Goal: Task Accomplishment & Management: Manage account settings

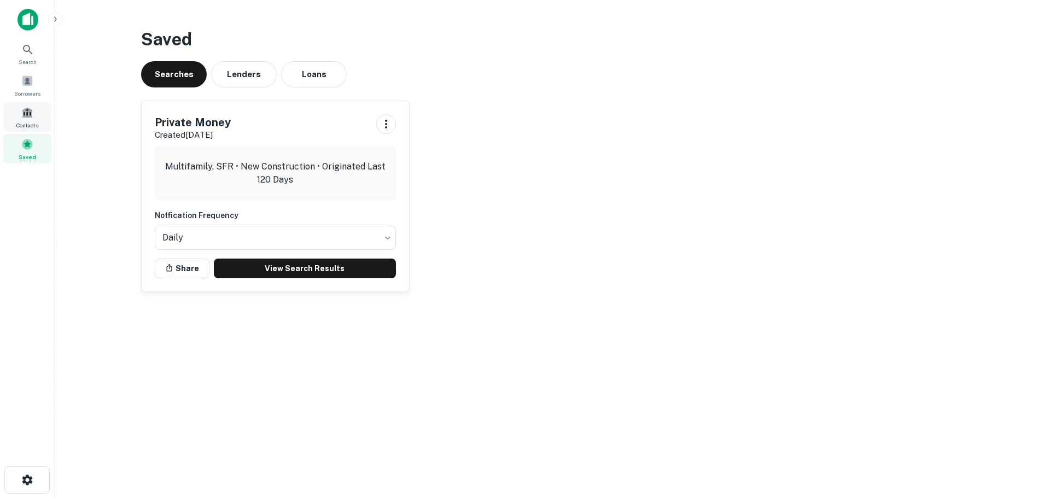
click at [20, 114] on div "Contacts" at bounding box center [27, 117] width 48 height 30
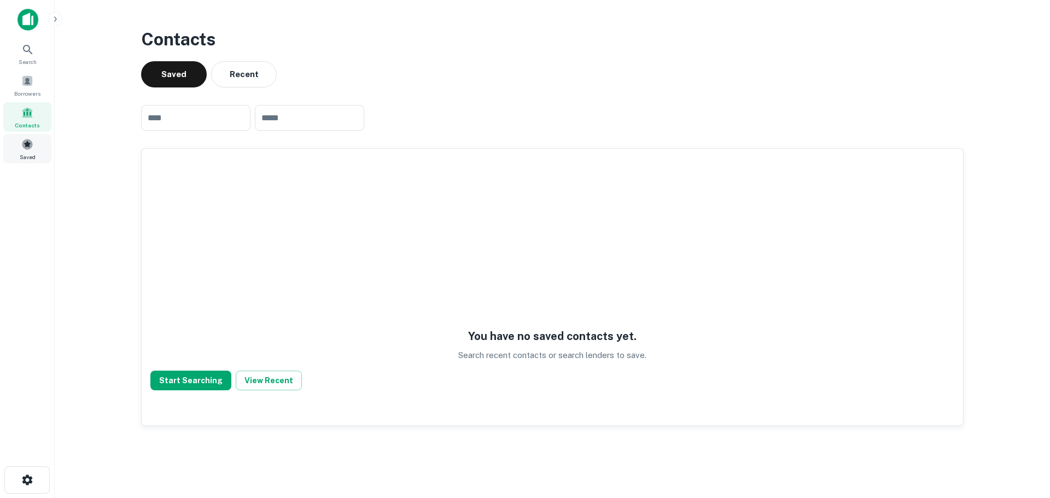
click at [30, 152] on div "Saved" at bounding box center [27, 149] width 48 height 30
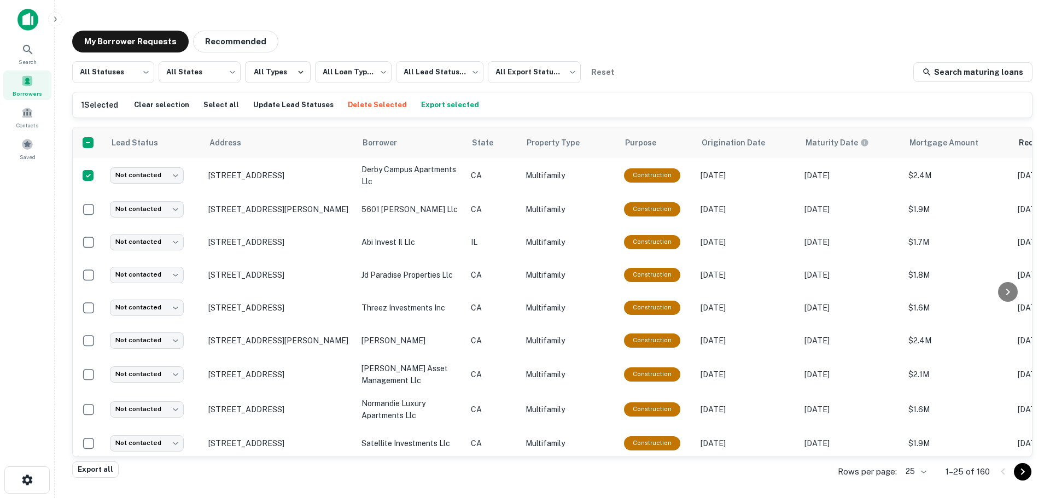
click at [964, 471] on p "1–25 of 160" at bounding box center [967, 471] width 44 height 13
click at [927, 472] on body "**********" at bounding box center [525, 249] width 1050 height 498
click at [921, 421] on li "100" at bounding box center [915, 416] width 37 height 20
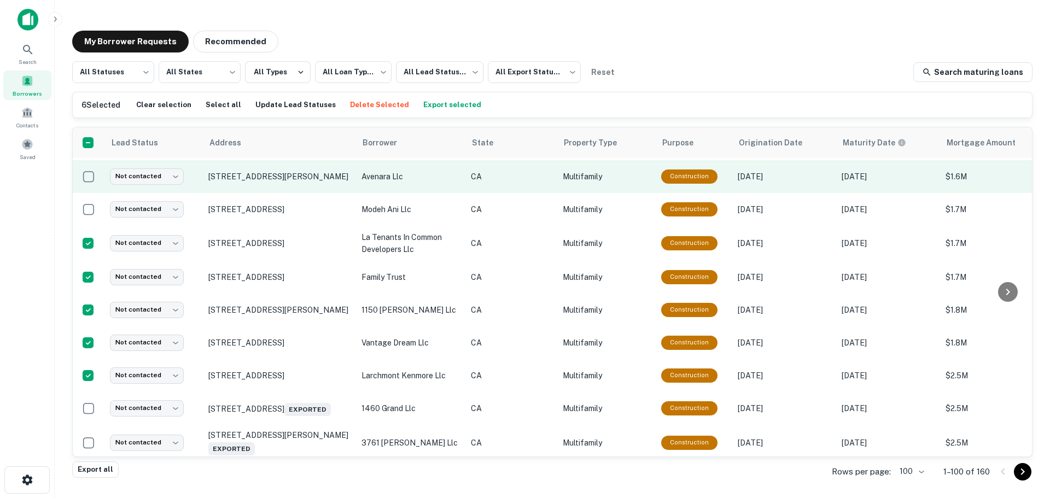
scroll to position [984, 0]
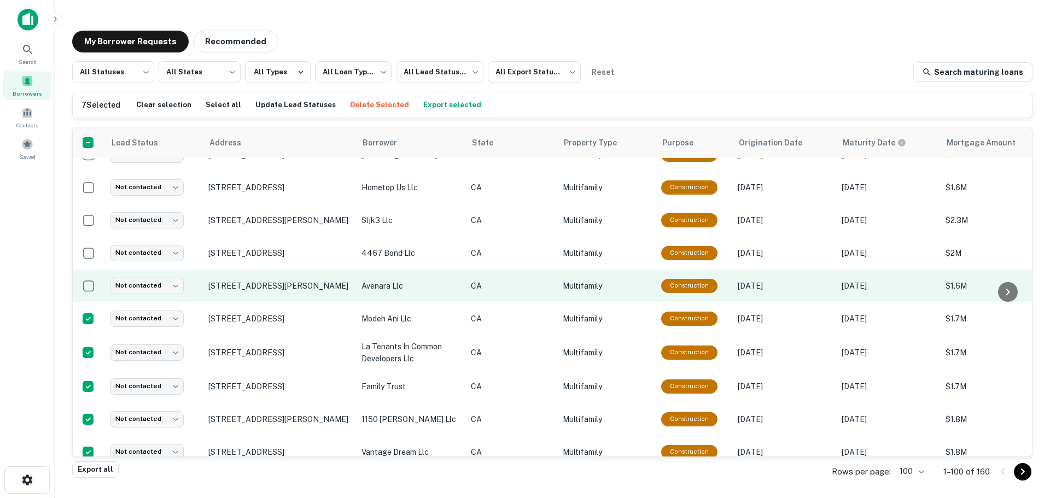
click at [91, 270] on td at bounding box center [89, 286] width 32 height 33
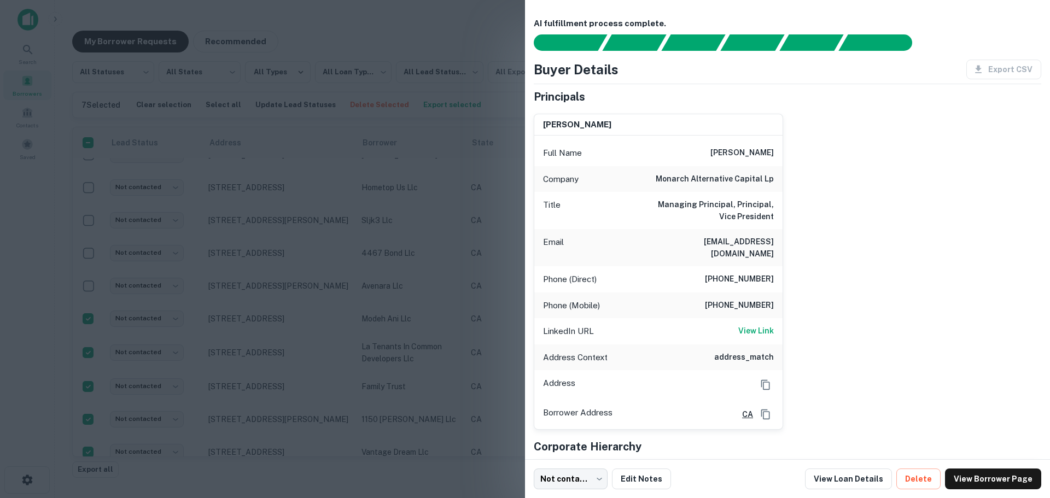
click at [192, 263] on div at bounding box center [525, 249] width 1050 height 498
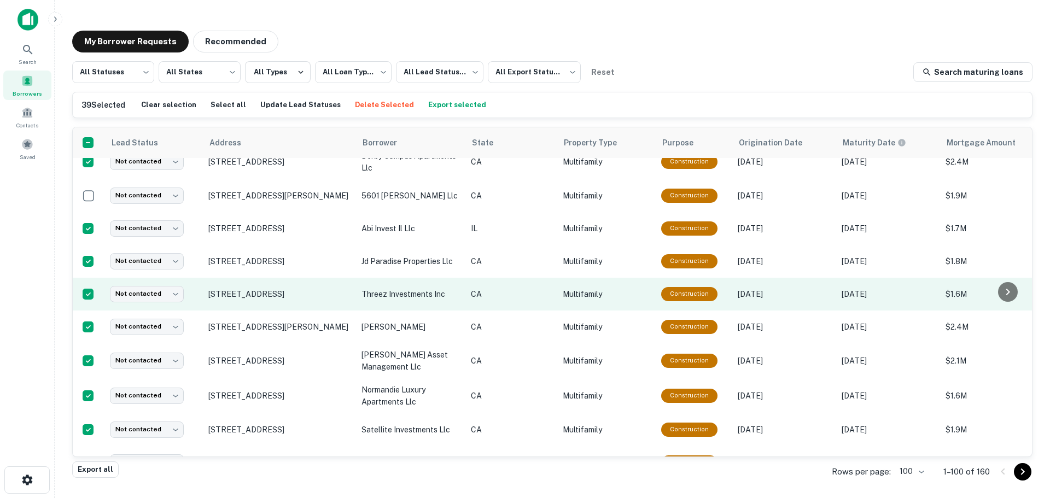
scroll to position [0, 0]
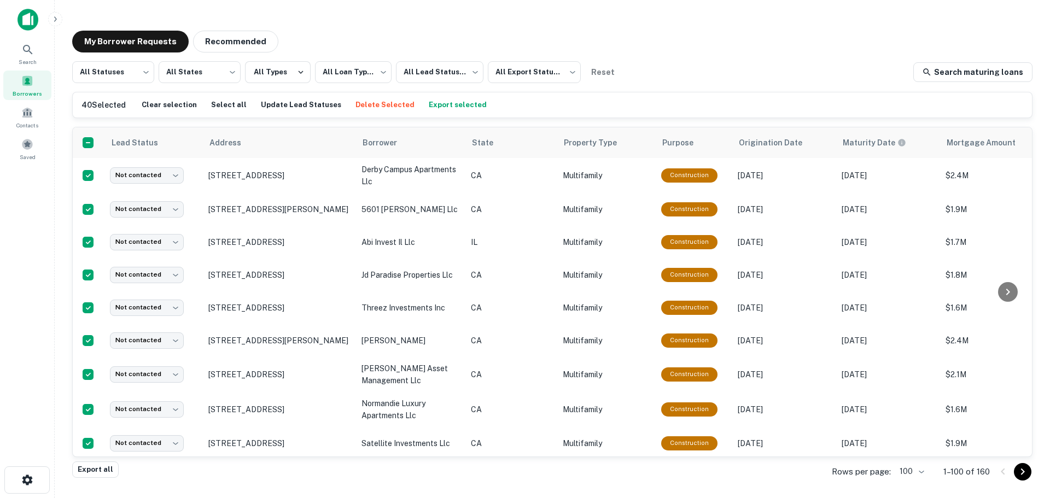
click at [426, 103] on button "Export selected" at bounding box center [457, 105] width 63 height 16
